Goal: Navigation & Orientation: Find specific page/section

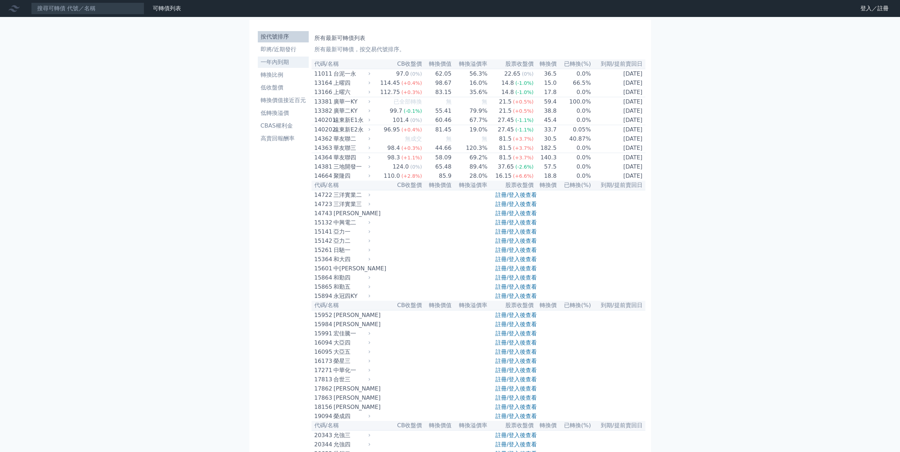
click at [286, 64] on li "一年內到期" at bounding box center [283, 62] width 51 height 8
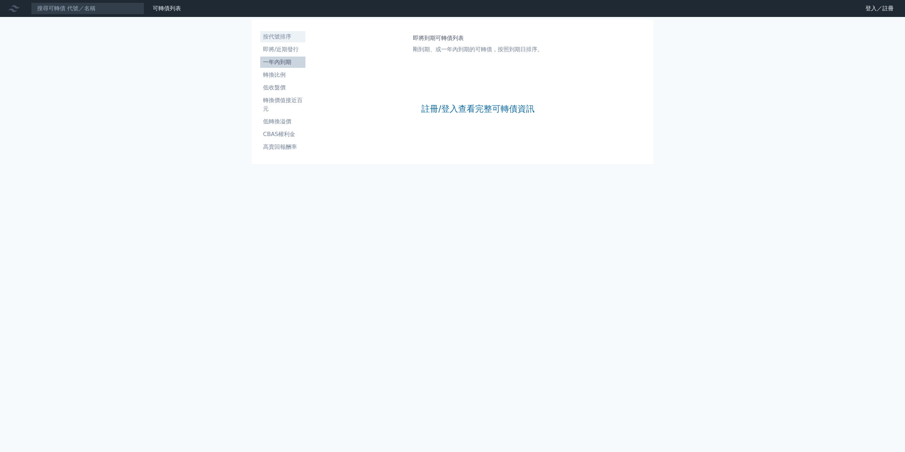
click at [290, 37] on li "按代號排序" at bounding box center [282, 37] width 45 height 8
